Goal: Transaction & Acquisition: Purchase product/service

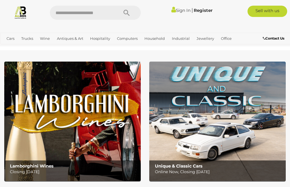
click at [0, 0] on link "View All Antiques & Art Auctions" at bounding box center [0, 0] width 0 height 0
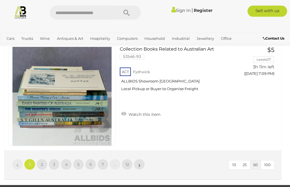
scroll to position [5493, 0]
click at [44, 159] on link "2" at bounding box center [41, 164] width 11 height 11
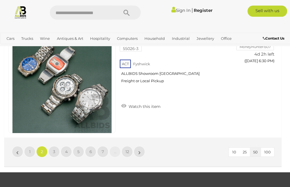
scroll to position [5506, 0]
click at [57, 146] on link "3" at bounding box center [53, 151] width 11 height 11
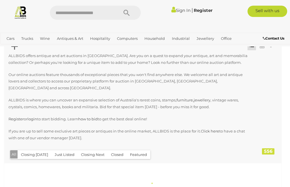
scroll to position [0, 0]
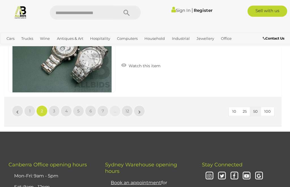
scroll to position [5546, 0]
click at [56, 106] on link "3" at bounding box center [53, 111] width 11 height 11
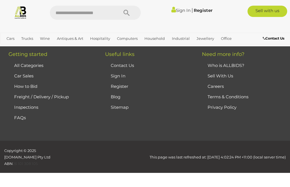
scroll to position [128, 0]
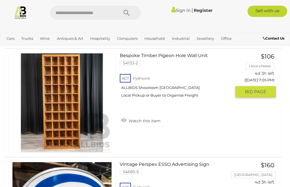
scroll to position [3959, 0]
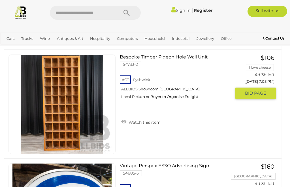
click at [142, 118] on link "Watch this item" at bounding box center [141, 122] width 42 height 8
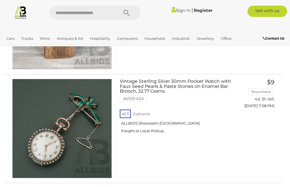
scroll to position [4479, 0]
click at [182, 10] on link "Sign In" at bounding box center [180, 10] width 19 height 5
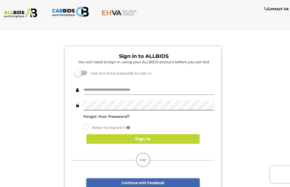
click at [137, 89] on input "text" at bounding box center [149, 90] width 131 height 10
type input "********"
click at [157, 138] on button "Sign In" at bounding box center [142, 140] width 113 height 10
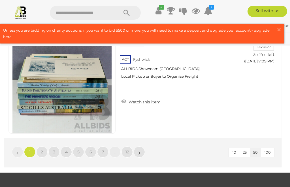
scroll to position [5505, 0]
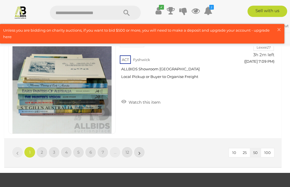
click at [54, 150] on span "3" at bounding box center [54, 152] width 2 height 5
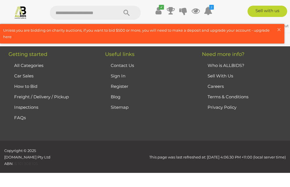
scroll to position [128, 0]
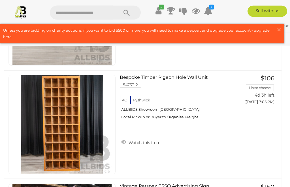
scroll to position [3938, 0]
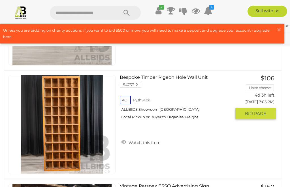
click at [148, 138] on link "Watch this item" at bounding box center [141, 142] width 42 height 8
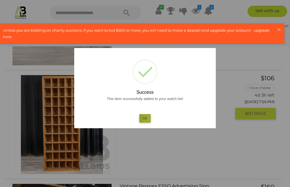
click at [148, 123] on button "Ok" at bounding box center [145, 118] width 12 height 8
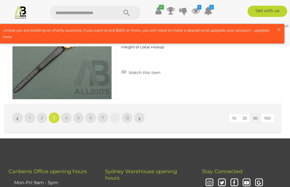
scroll to position [5526, 0]
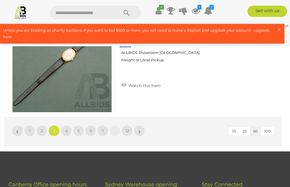
click at [68, 125] on link "4" at bounding box center [66, 130] width 11 height 11
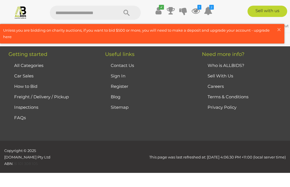
scroll to position [128, 0]
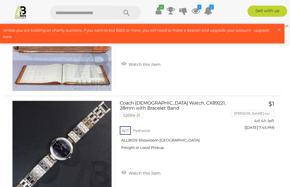
scroll to position [4349, 0]
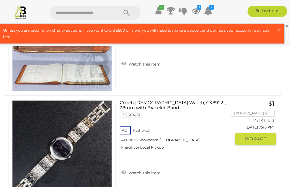
click at [145, 168] on link "Watch this item" at bounding box center [141, 172] width 42 height 8
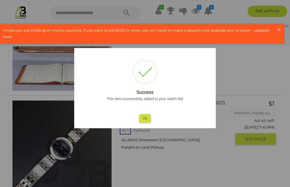
click at [147, 123] on button "Ok" at bounding box center [145, 118] width 12 height 8
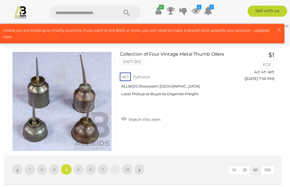
scroll to position [5488, 0]
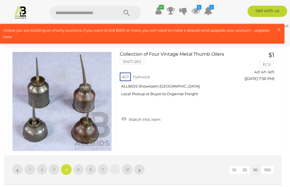
click at [81, 164] on link "5" at bounding box center [78, 169] width 11 height 11
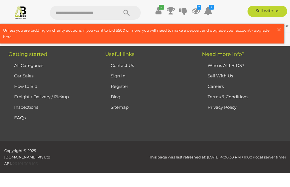
scroll to position [128, 0]
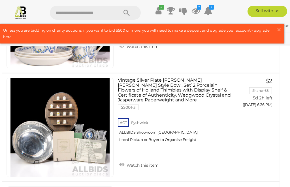
scroll to position [4585, 2]
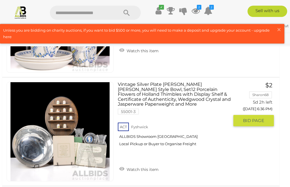
click at [140, 165] on link "Watch this item" at bounding box center [139, 169] width 42 height 8
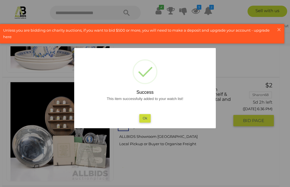
click at [148, 118] on button "Ok" at bounding box center [145, 118] width 12 height 8
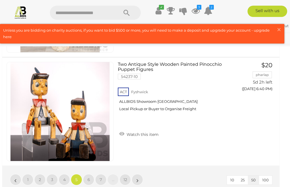
scroll to position [5480, 2]
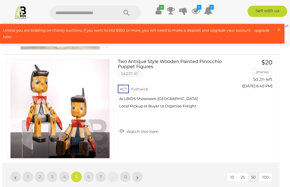
click at [90, 175] on span "6" at bounding box center [88, 177] width 3 height 5
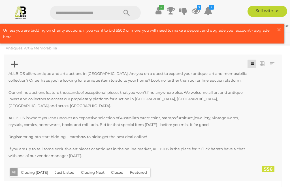
scroll to position [0, 0]
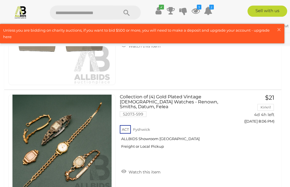
scroll to position [2827, 0]
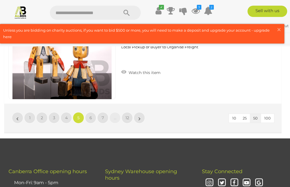
click at [91, 116] on span "6" at bounding box center [90, 118] width 3 height 5
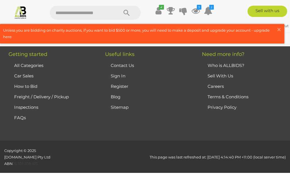
scroll to position [128, 0]
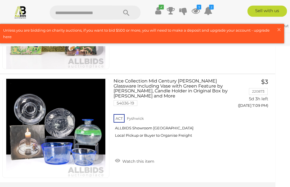
scroll to position [5456, 2]
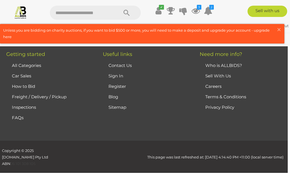
scroll to position [128, 0]
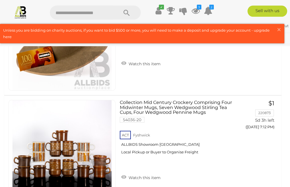
scroll to position [533, 0]
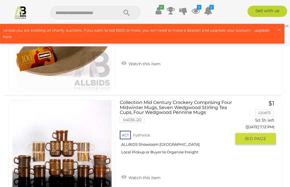
click at [147, 173] on link "Watch this item" at bounding box center [141, 177] width 42 height 8
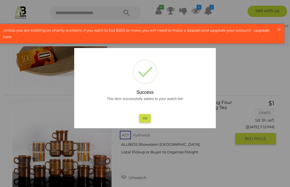
click at [145, 123] on button "Ok" at bounding box center [145, 118] width 12 height 8
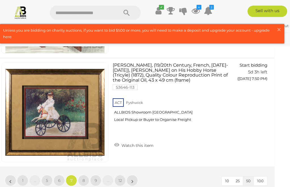
scroll to position [5476, 7]
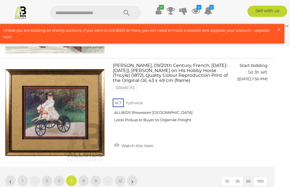
click at [85, 176] on link "8" at bounding box center [83, 181] width 11 height 11
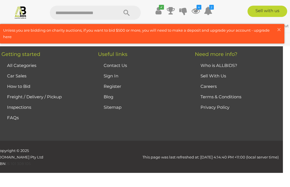
scroll to position [128, 0]
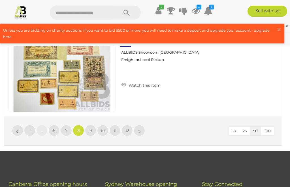
scroll to position [5524, 0]
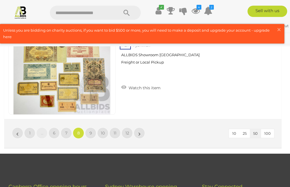
click at [93, 128] on link "9" at bounding box center [90, 133] width 11 height 11
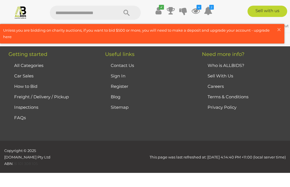
scroll to position [128, 0]
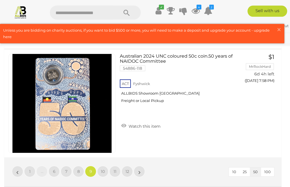
scroll to position [5486, 0]
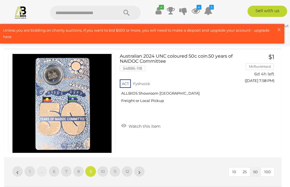
click at [106, 166] on link "10" at bounding box center [102, 171] width 11 height 11
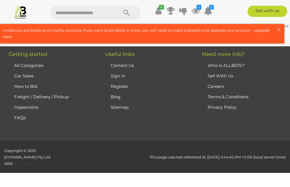
scroll to position [128, 0]
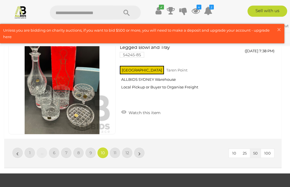
scroll to position [5514, 0]
click at [117, 148] on link "11" at bounding box center [114, 153] width 11 height 11
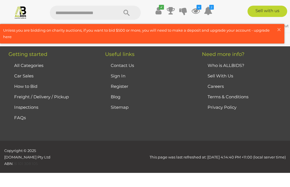
scroll to position [128, 0]
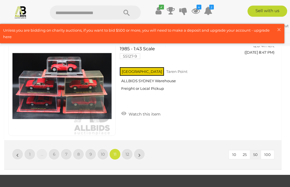
scroll to position [5502, 0]
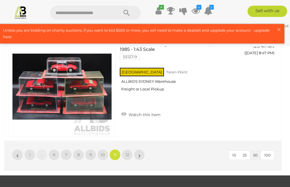
click at [129, 153] on span "12" at bounding box center [127, 155] width 4 height 5
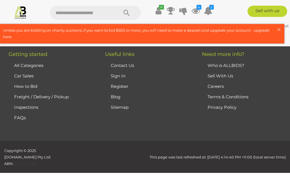
scroll to position [128, 0]
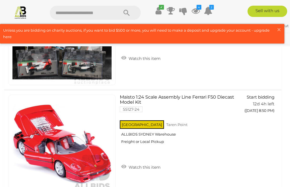
scroll to position [320, 0]
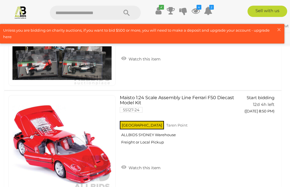
click at [198, 9] on icon "4" at bounding box center [199, 7] width 5 height 5
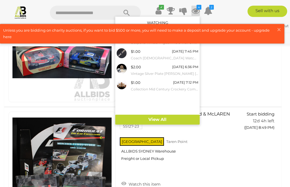
scroll to position [195, 0]
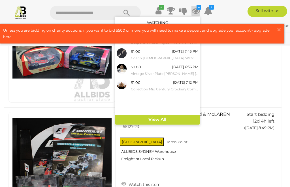
click at [162, 120] on link "View All" at bounding box center [157, 120] width 84 height 10
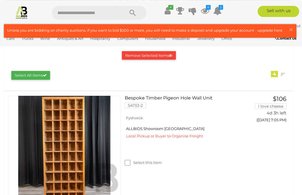
scroll to position [75, 0]
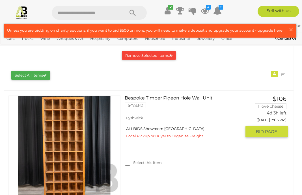
click at [178, 99] on link "Bespoke Timber Pigeon Hole Wall Unit 54733-2" at bounding box center [185, 104] width 112 height 17
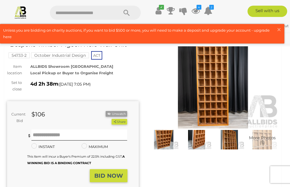
scroll to position [27, 0]
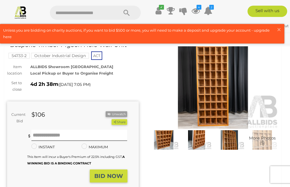
click at [233, 141] on img at bounding box center [229, 140] width 30 height 19
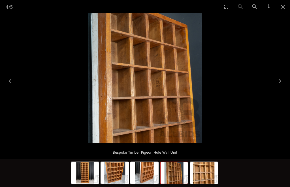
click at [279, 87] on button "Next slide" at bounding box center [278, 81] width 12 height 11
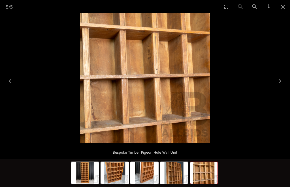
click at [279, 87] on button "Next slide" at bounding box center [278, 81] width 12 height 11
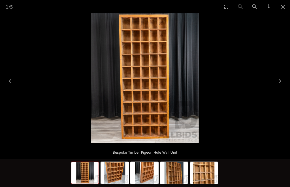
click at [277, 87] on button "Next slide" at bounding box center [278, 81] width 12 height 11
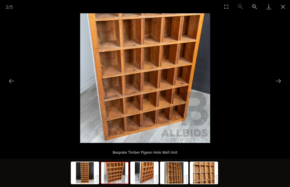
click at [281, 87] on button "Next slide" at bounding box center [278, 81] width 12 height 11
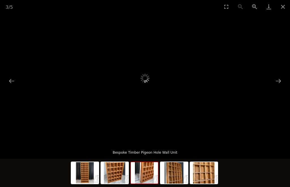
click at [285, 7] on button "Close gallery" at bounding box center [283, 6] width 14 height 13
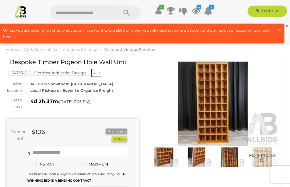
scroll to position [13, 0]
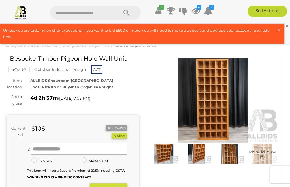
click at [65, 150] on input "text" at bounding box center [79, 149] width 96 height 11
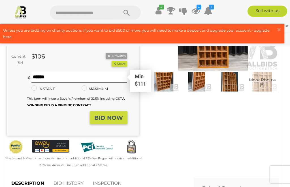
scroll to position [77, 0]
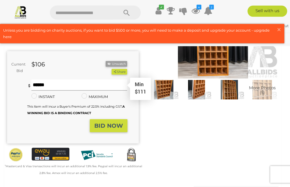
click at [51, 85] on input "***" at bounding box center [79, 85] width 96 height 11
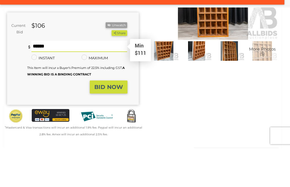
type input "***"
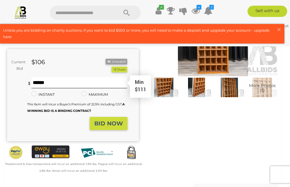
scroll to position [79, 0]
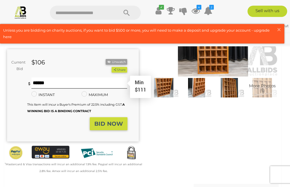
click at [112, 123] on strong "BID NOW" at bounding box center [108, 124] width 29 height 7
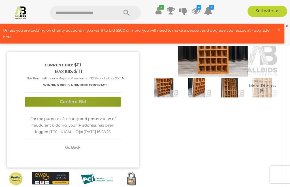
click at [77, 101] on button "Confirm Bid" at bounding box center [73, 102] width 96 height 10
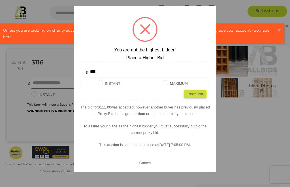
click at [199, 98] on div "Place Bid" at bounding box center [195, 94] width 22 height 8
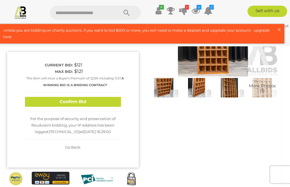
click at [86, 103] on button "Confirm Bid" at bounding box center [73, 102] width 96 height 10
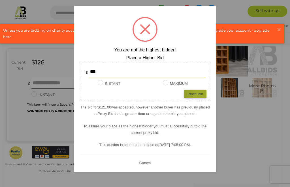
click at [200, 98] on div "Place Bid" at bounding box center [195, 94] width 22 height 8
type input "***"
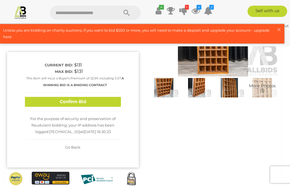
click at [86, 100] on button "Confirm Bid" at bounding box center [73, 102] width 96 height 10
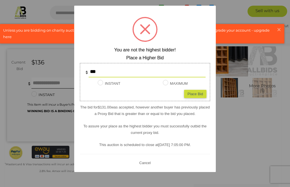
click at [147, 167] on button "Cancel" at bounding box center [145, 163] width 15 height 7
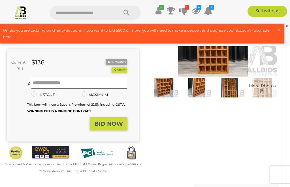
click at [74, 187] on link "BID HISTORY" at bounding box center [68, 190] width 39 height 17
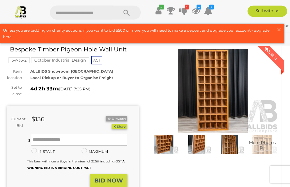
scroll to position [0, 0]
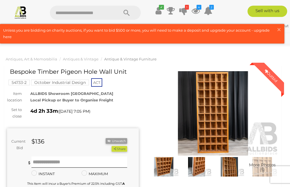
click at [282, 30] on button "× Close" at bounding box center [280, 30] width 8 height 7
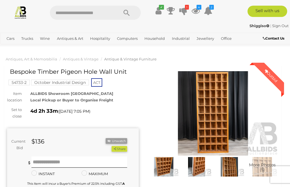
click at [258, 27] on strong "Shiggiso" at bounding box center [259, 26] width 20 height 5
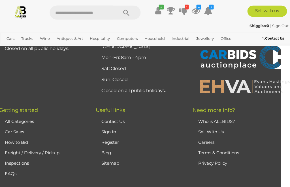
scroll to position [504, 9]
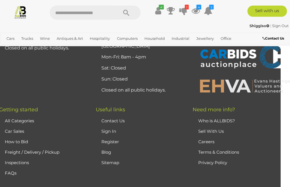
click at [21, 140] on link "How to Bid" at bounding box center [16, 142] width 23 height 5
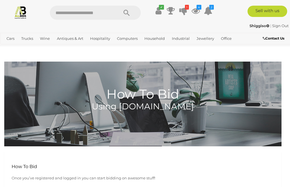
click at [198, 8] on icon "4" at bounding box center [199, 7] width 5 height 5
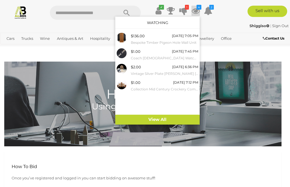
click at [160, 118] on link "View All" at bounding box center [157, 120] width 84 height 10
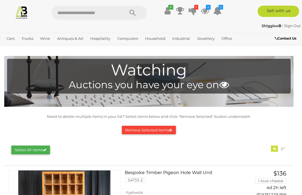
scroll to position [135, 0]
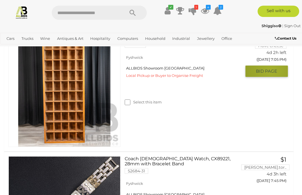
click at [271, 70] on span "BID PAGE" at bounding box center [266, 72] width 21 height 6
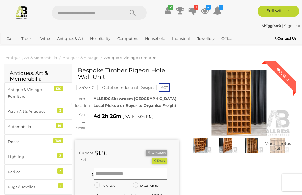
scroll to position [13, 0]
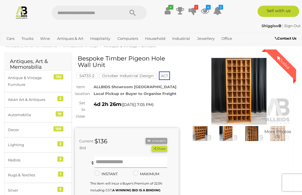
click at [131, 162] on input "text" at bounding box center [131, 162] width 73 height 11
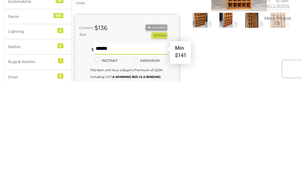
type input "***"
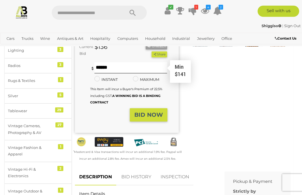
scroll to position [107, 0]
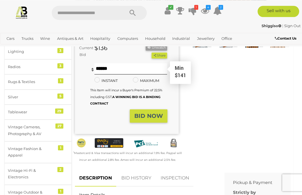
click at [151, 113] on strong "BID NOW" at bounding box center [149, 116] width 29 height 7
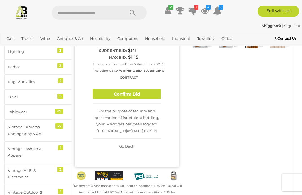
click at [138, 93] on button "Confirm Bid" at bounding box center [127, 94] width 68 height 10
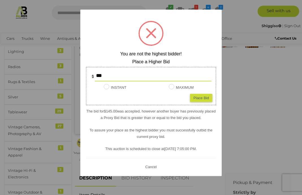
click at [155, 171] on button "Cancel" at bounding box center [151, 167] width 15 height 7
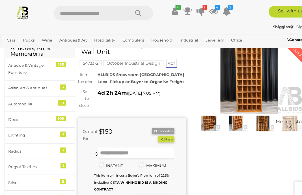
scroll to position [0, 0]
